Goal: Task Accomplishment & Management: Manage account settings

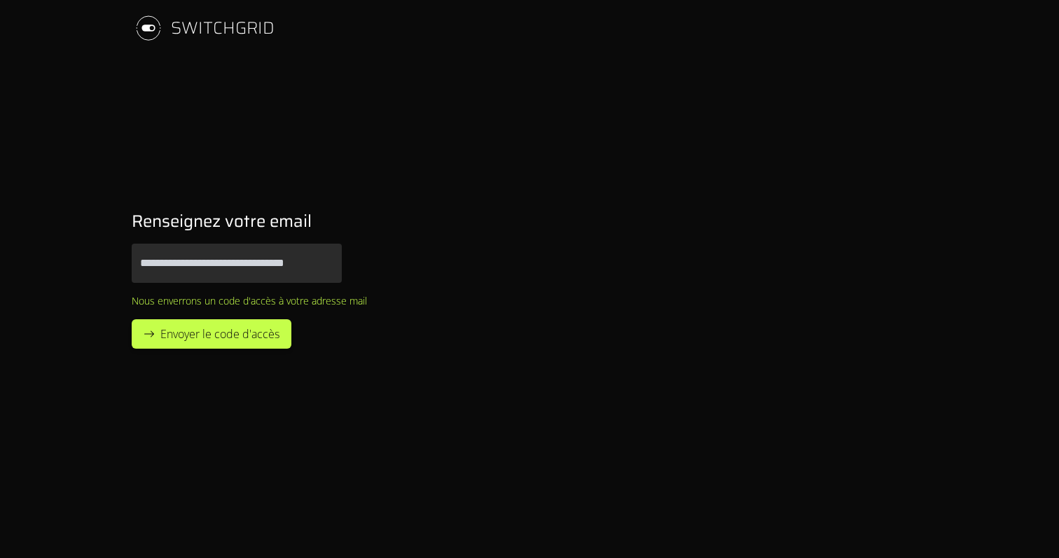
type input "**********"
click at [132, 320] on button "Envoyer le code d'accès" at bounding box center [212, 334] width 160 height 29
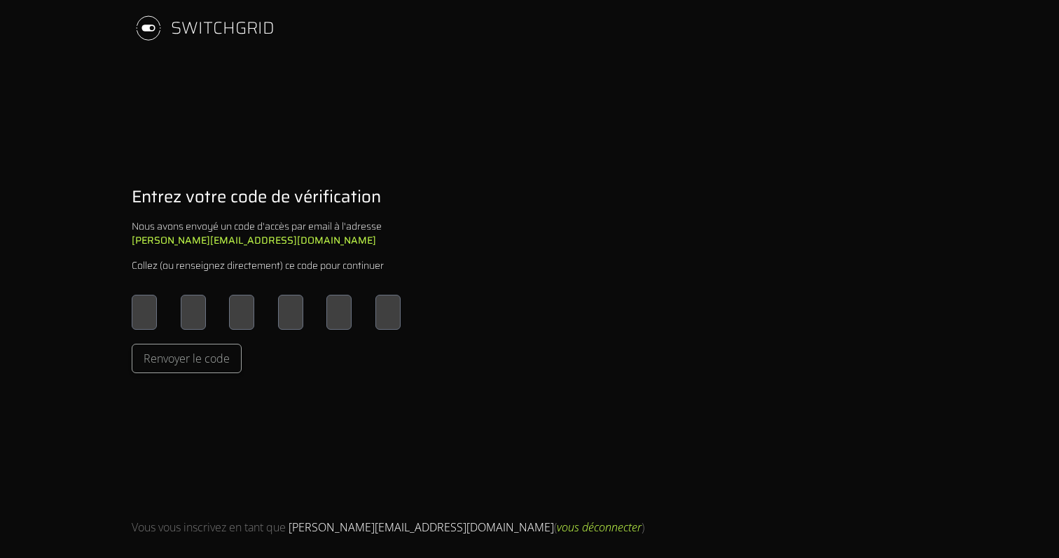
click at [177, 280] on div "Entrez votre code de vérification Nous avons envoyé un code d'accès par email à…" at bounding box center [266, 279] width 314 height 233
click at [184, 352] on span "Renvoyer le code" at bounding box center [187, 358] width 86 height 17
click at [132, 303] on input "Please enter OTP character 1" at bounding box center [144, 312] width 25 height 35
type input "*"
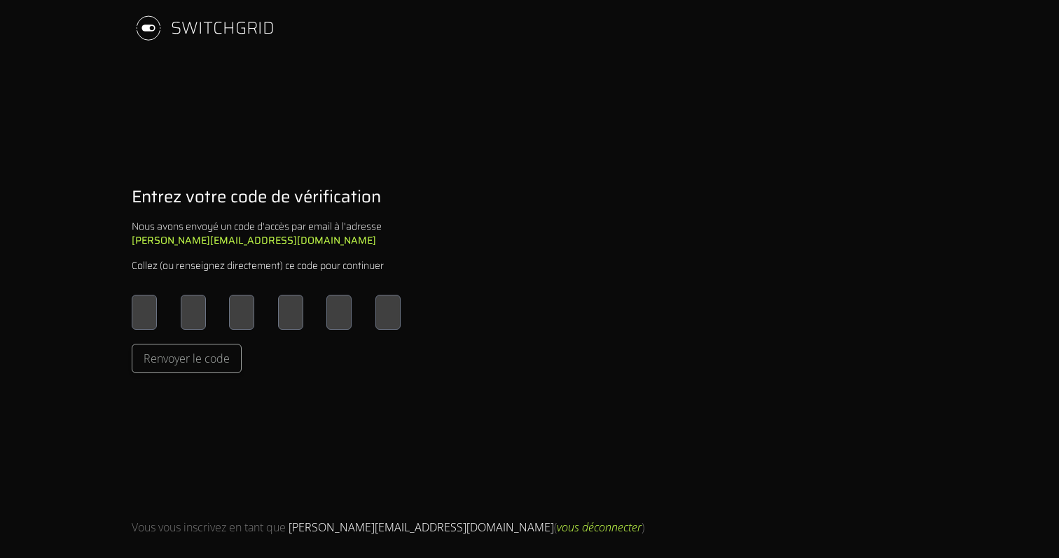
type input "*"
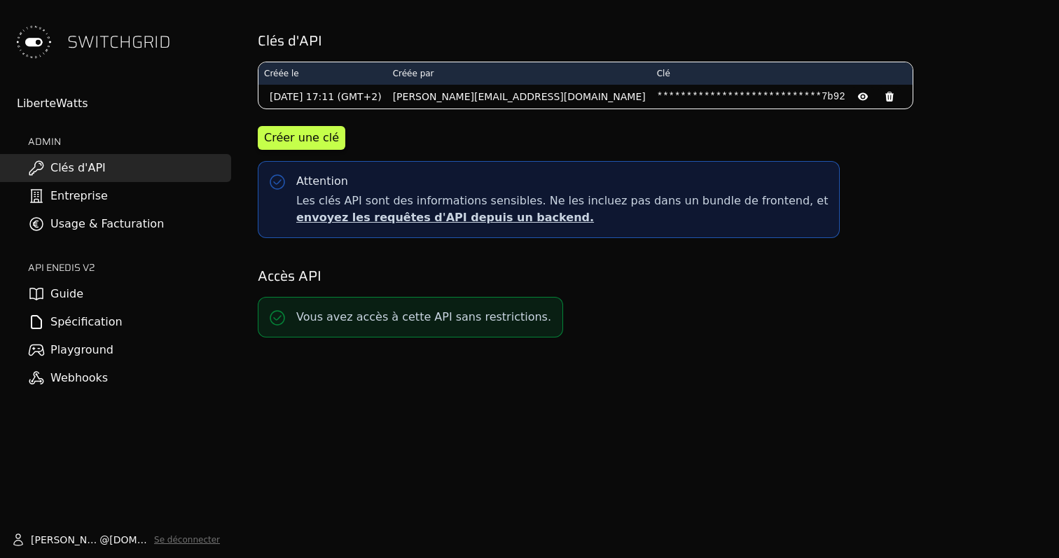
click at [70, 219] on link "Usage & Facturation" at bounding box center [115, 224] width 231 height 28
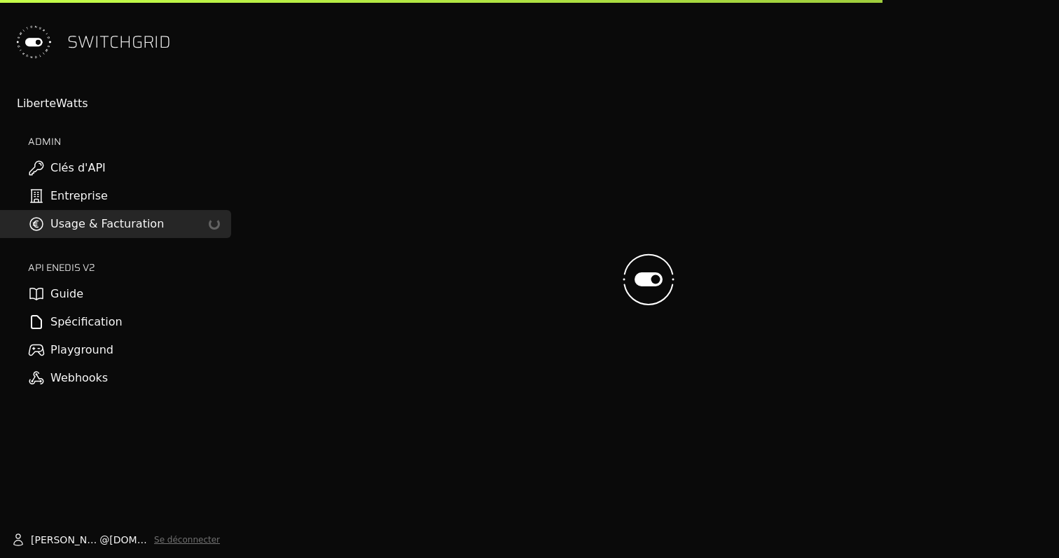
scroll to position [11, 0]
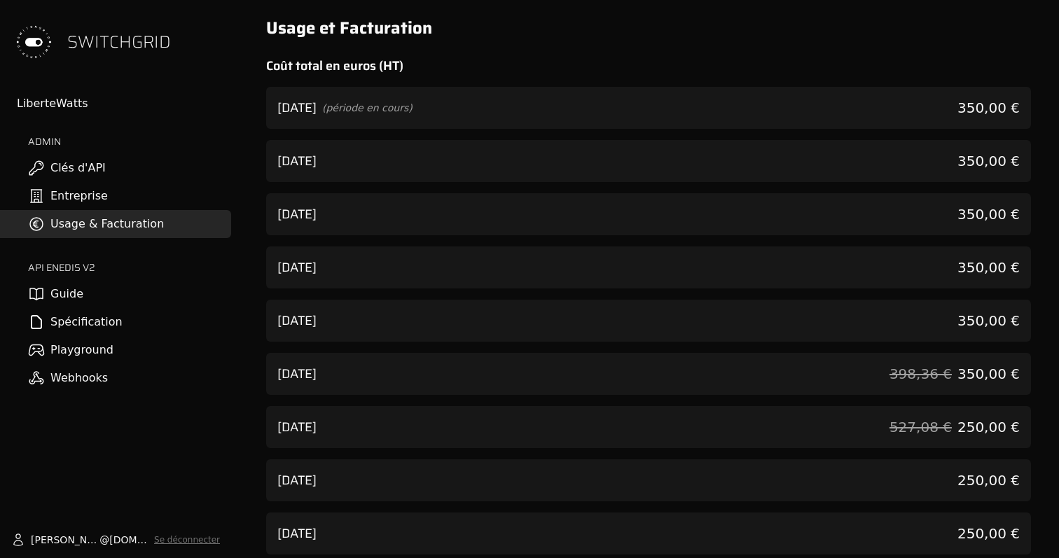
click at [493, 147] on div "[DATE] 350,00 €" at bounding box center [648, 161] width 765 height 42
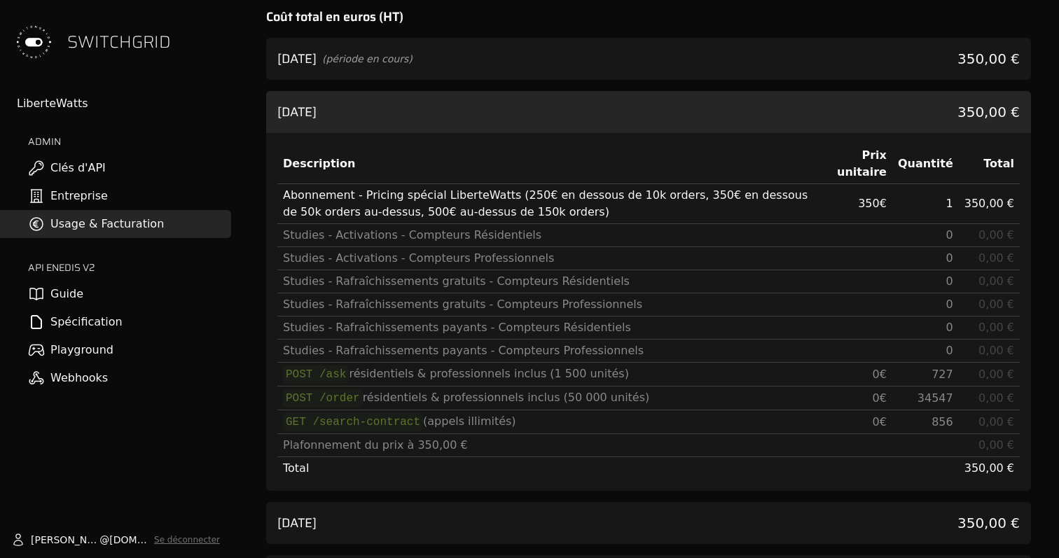
scroll to position [50, 0]
click at [519, 57] on div "[DATE] (période en cours) 350,00 €" at bounding box center [648, 57] width 765 height 42
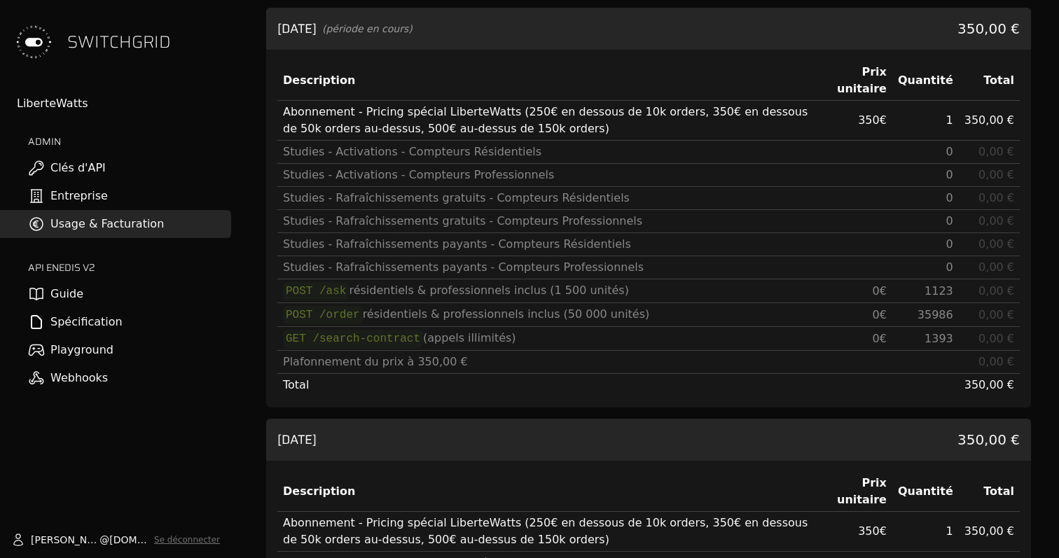
scroll to position [95, 0]
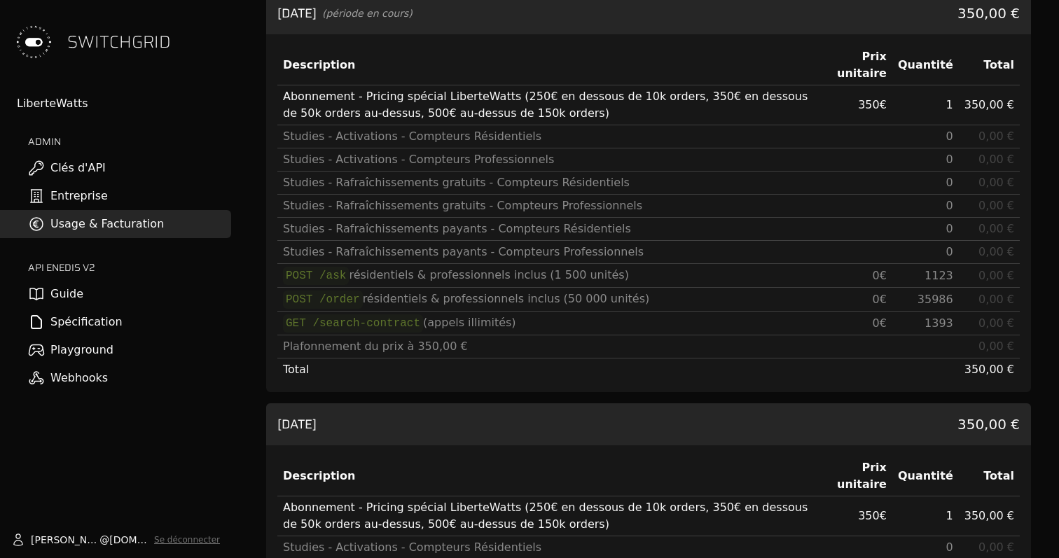
drag, startPoint x: 528, startPoint y: 303, endPoint x: 650, endPoint y: 301, distance: 121.9
click at [651, 302] on div "POST /order résidentiels & professionnels inclus (50 000 unités)" at bounding box center [546, 300] width 527 height 18
click at [650, 301] on div "POST /order résidentiels & professionnels inclus (50 000 unités)" at bounding box center [546, 300] width 527 height 18
drag, startPoint x: 650, startPoint y: 301, endPoint x: 364, endPoint y: 300, distance: 285.9
click at [364, 300] on div "POST /order résidentiels & professionnels inclus (50 000 unités)" at bounding box center [546, 300] width 527 height 18
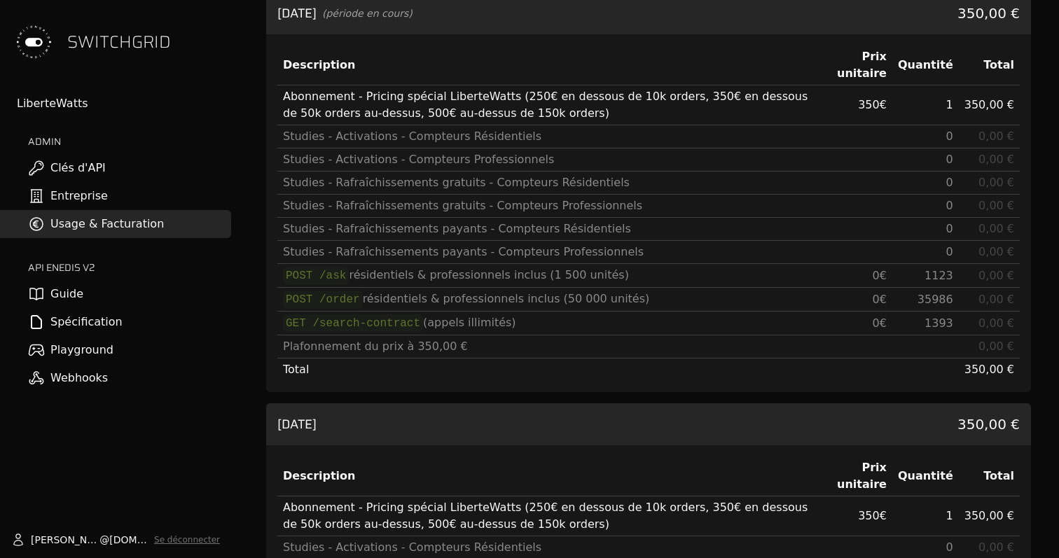
click at [364, 300] on div "POST /order résidentiels & professionnels inclus (50 000 unités)" at bounding box center [546, 300] width 527 height 18
drag, startPoint x: 364, startPoint y: 300, endPoint x: 626, endPoint y: 302, distance: 262.1
click at [626, 302] on div "POST /order résidentiels & professionnels inclus (50 000 unités)" at bounding box center [546, 300] width 527 height 18
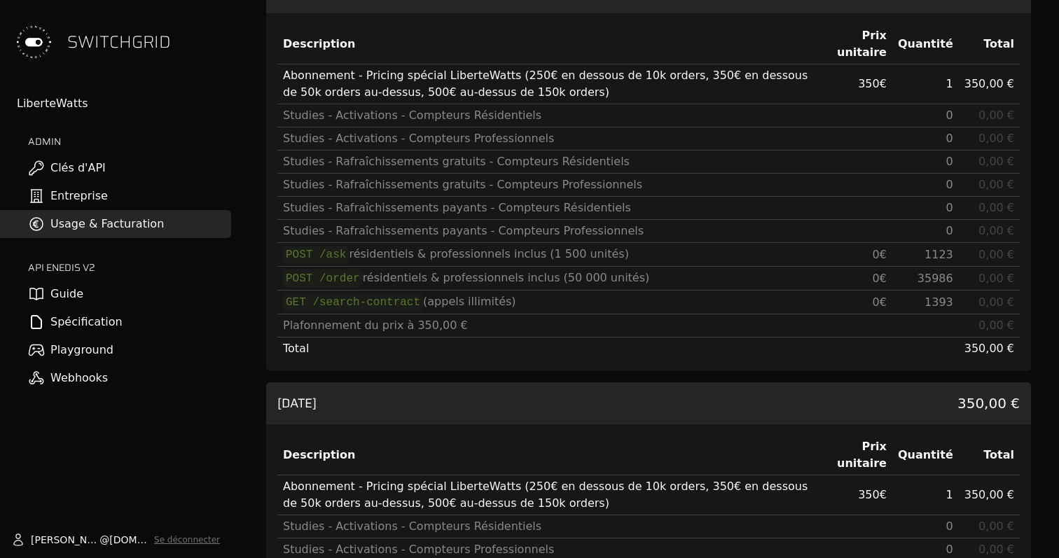
scroll to position [135, 0]
